Goal: Transaction & Acquisition: Purchase product/service

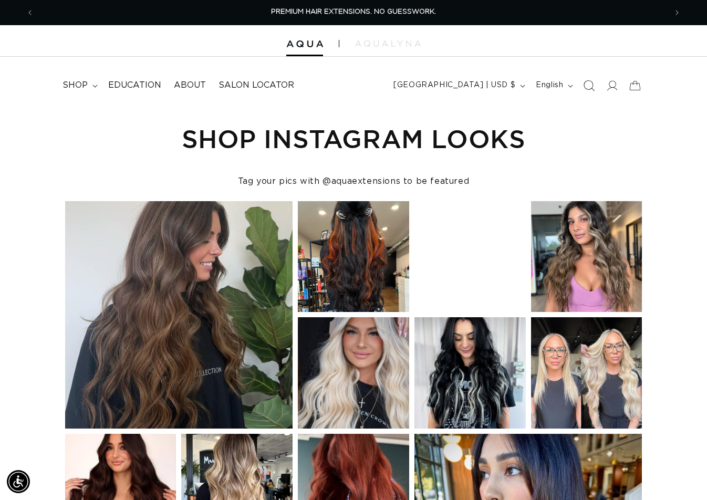
click at [589, 84] on icon "Search" at bounding box center [589, 85] width 11 height 11
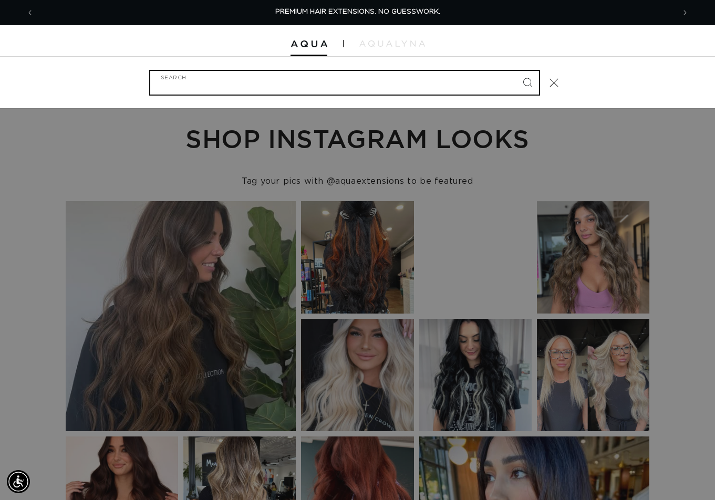
paste input "22" FUSION #ARCTIC ROOTED"
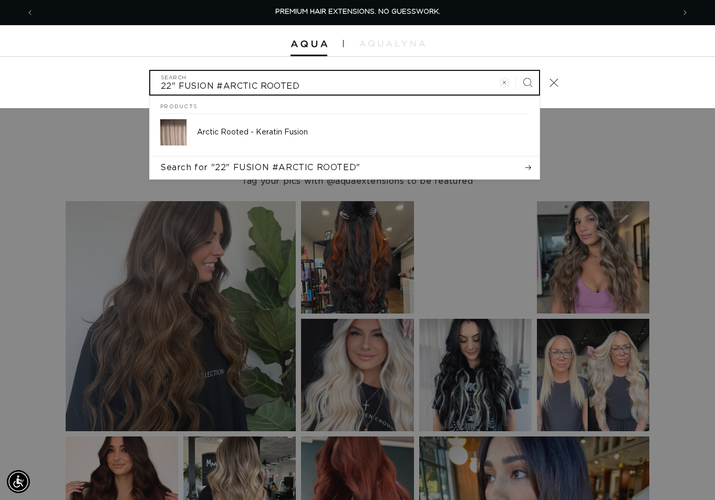
type input "22" FUSION #ARCTIC ROOTED"
click at [516, 71] on button "Search" at bounding box center [527, 82] width 23 height 23
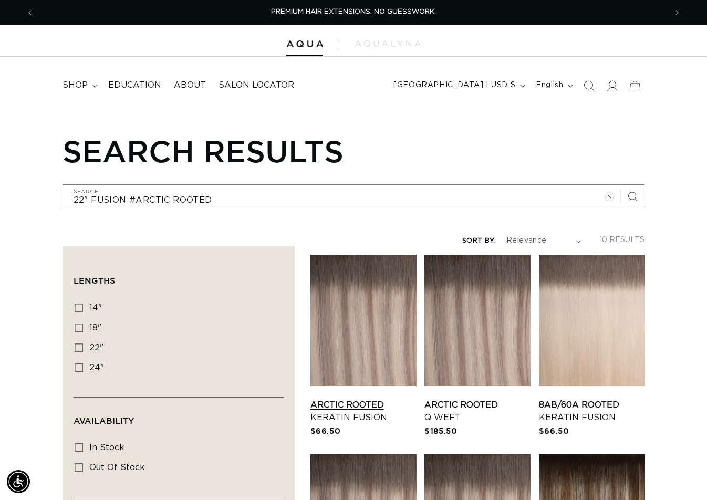
click at [370, 399] on link "Arctic Rooted Keratin Fusion" at bounding box center [364, 411] width 106 height 25
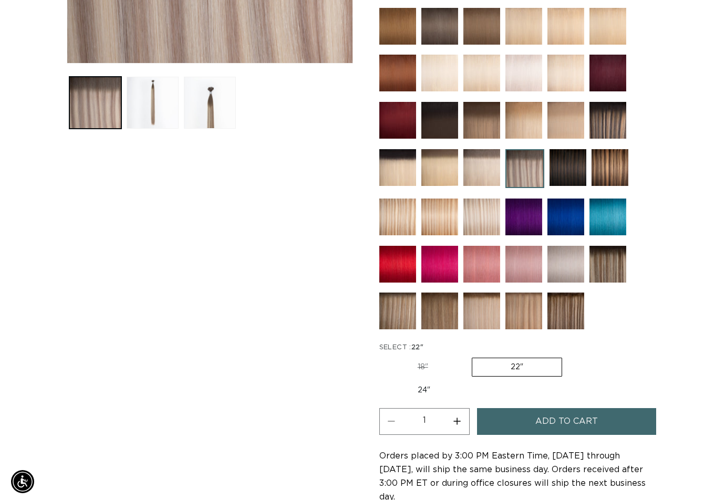
scroll to position [420, 0]
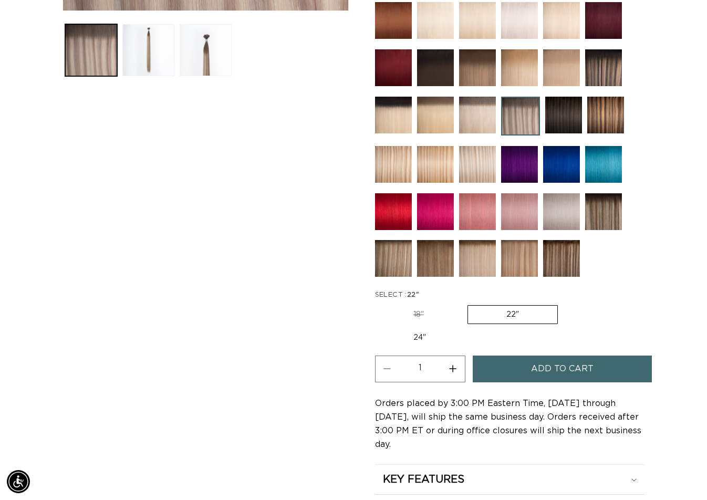
click at [456, 367] on button "Increase quantity for Arctic Rooted - Keratin Fusion" at bounding box center [453, 369] width 24 height 27
type input "2"
click at [525, 368] on button "Add to cart" at bounding box center [562, 369] width 179 height 27
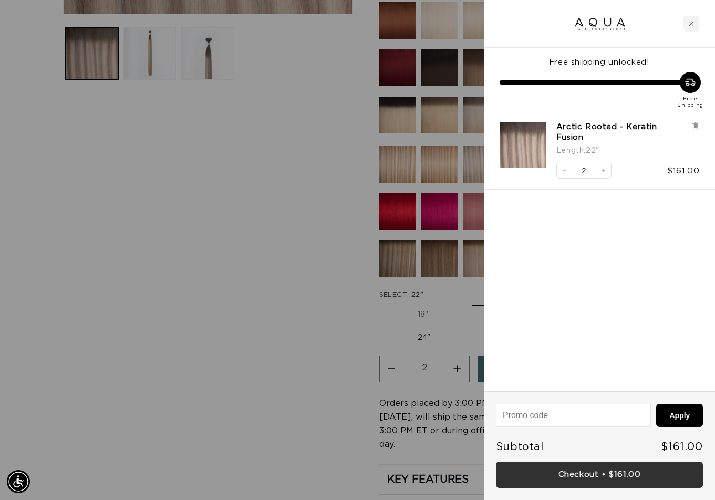
click at [610, 468] on link "Checkout • $161.00" at bounding box center [599, 475] width 207 height 27
